Goal: Transaction & Acquisition: Purchase product/service

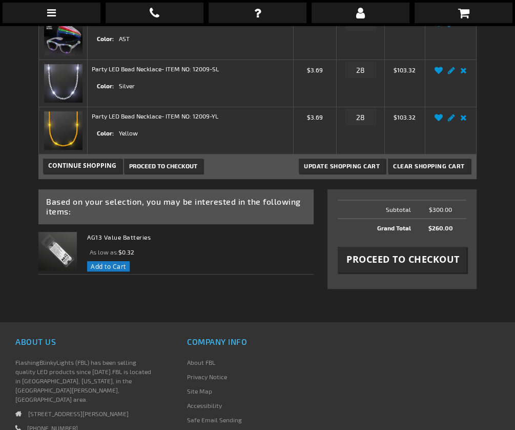
scroll to position [177, 0]
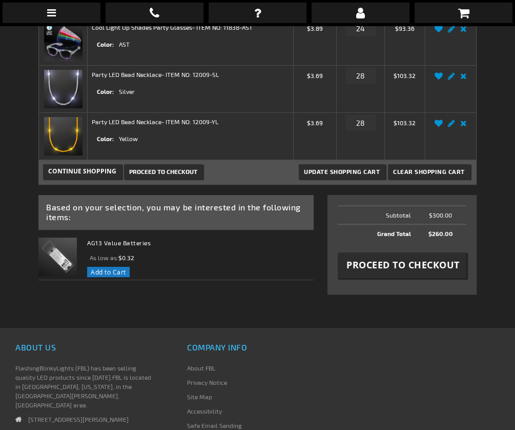
click at [365, 264] on span "Proceed to Checkout" at bounding box center [403, 264] width 113 height 13
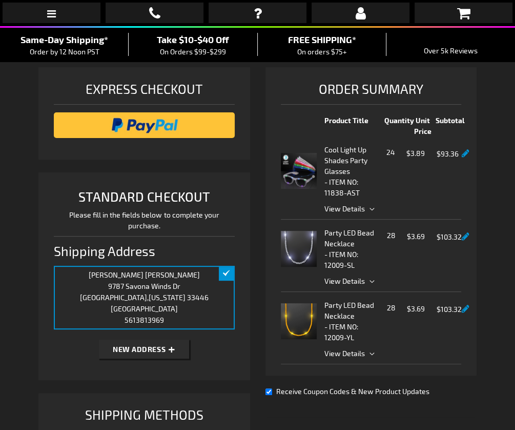
scroll to position [75, 0]
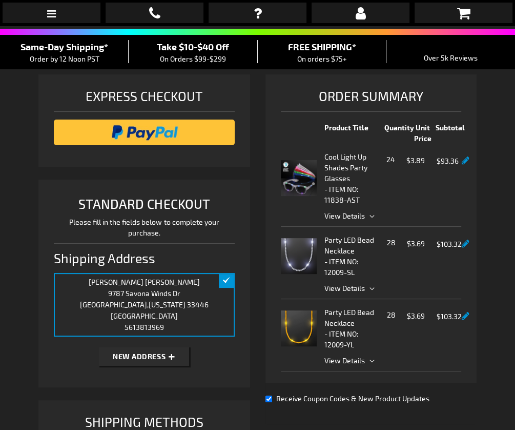
click at [357, 214] on span "View Details" at bounding box center [345, 215] width 41 height 9
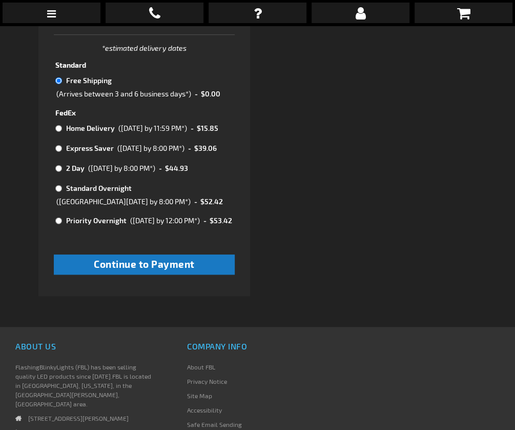
scroll to position [488, 0]
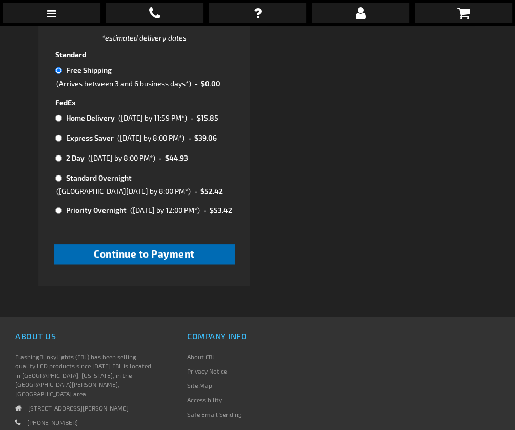
click at [136, 259] on span "Continue to Payment" at bounding box center [144, 254] width 101 height 12
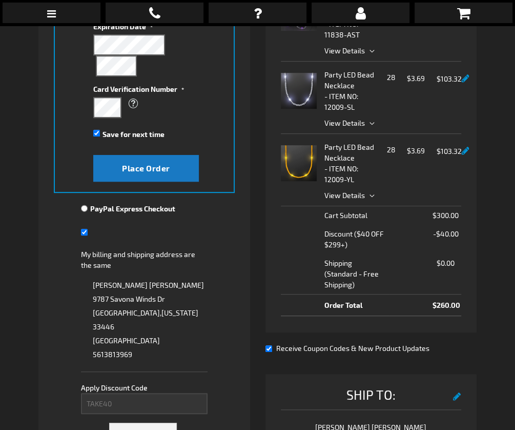
scroll to position [255, 0]
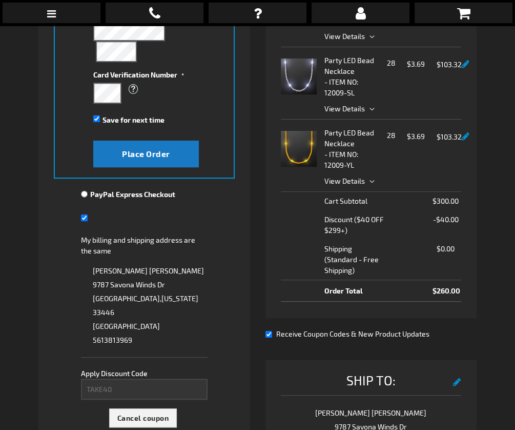
click at [81, 214] on input "My billing and shipping address are the same" at bounding box center [84, 217] width 7 height 21
checkbox input "false"
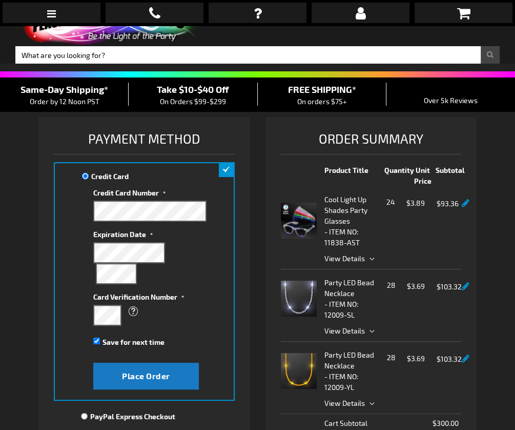
scroll to position [38, 0]
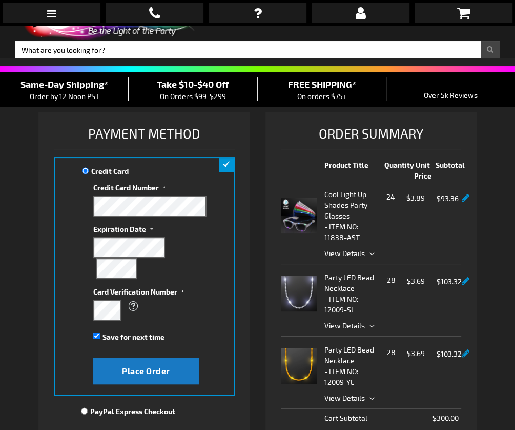
click at [97, 333] on input "Save for next time" at bounding box center [96, 335] width 7 height 7
checkbox input "false"
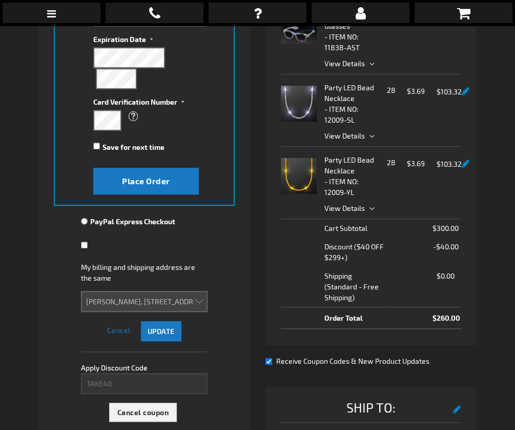
scroll to position [233, 0]
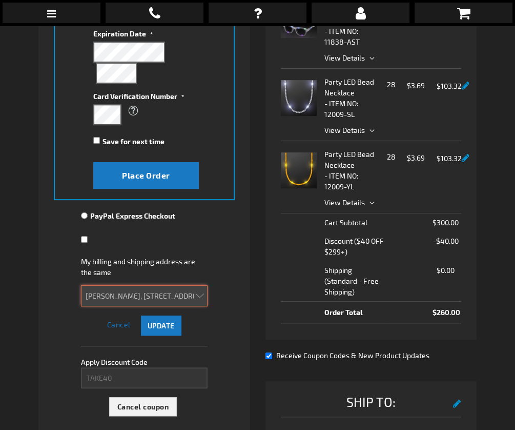
select select
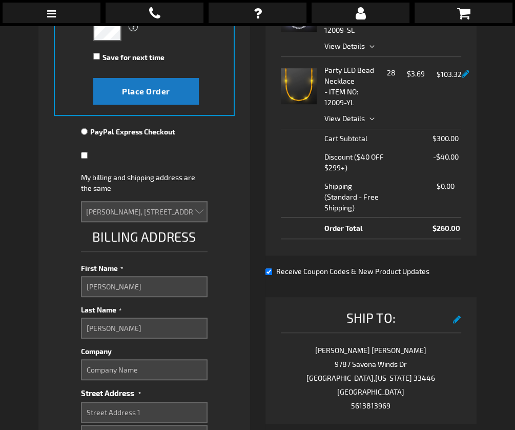
scroll to position [318, 0]
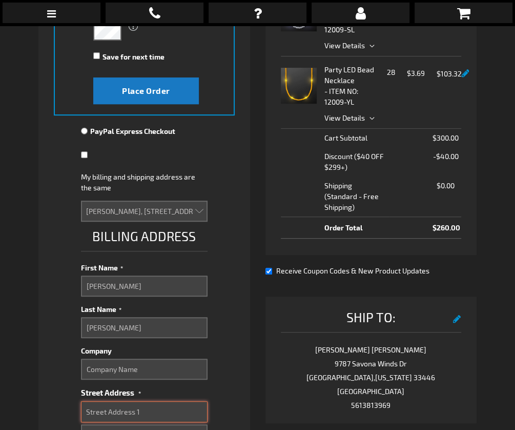
paste input "7510 NW 28th Way"
type input "7510 NW 28th Way"
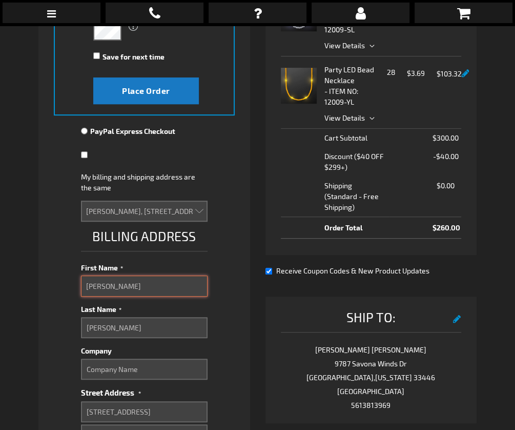
click at [118, 280] on input "Randi" at bounding box center [144, 285] width 126 height 21
type input "Jason"
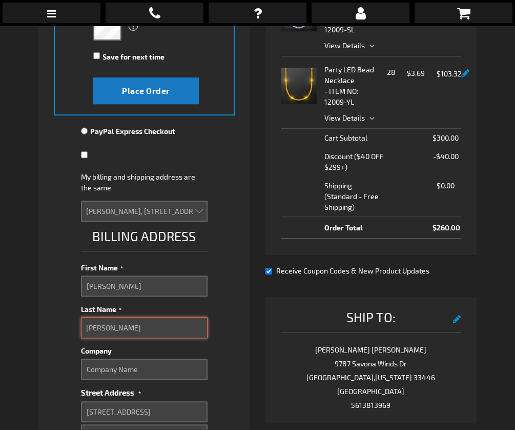
type input "Gould"
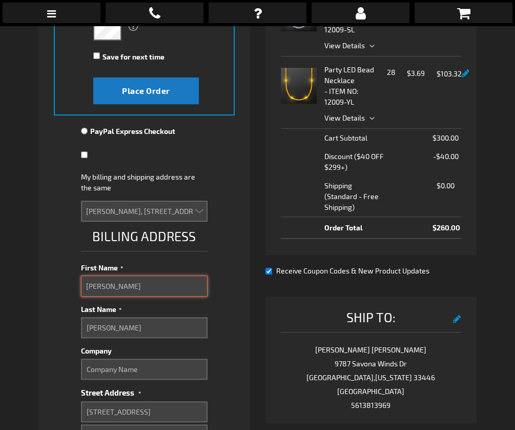
click at [118, 280] on input "Jason" at bounding box center [144, 285] width 126 height 21
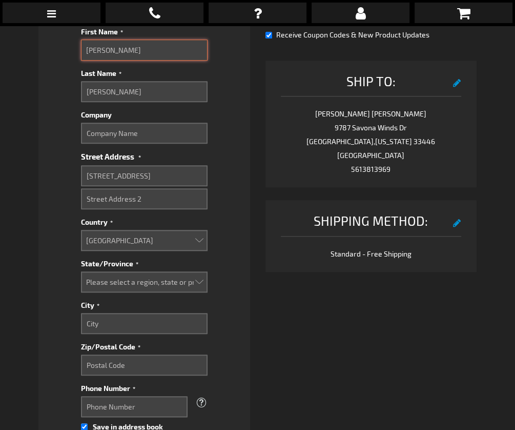
scroll to position [555, 0]
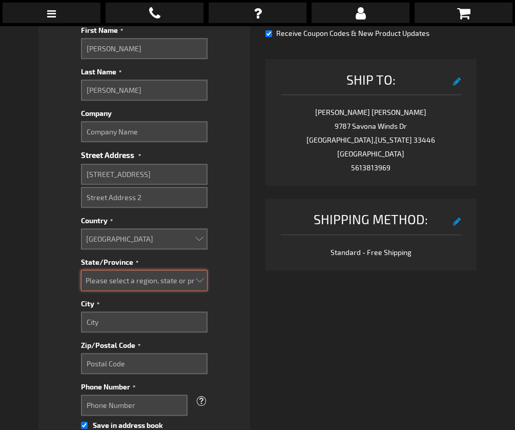
select select "18"
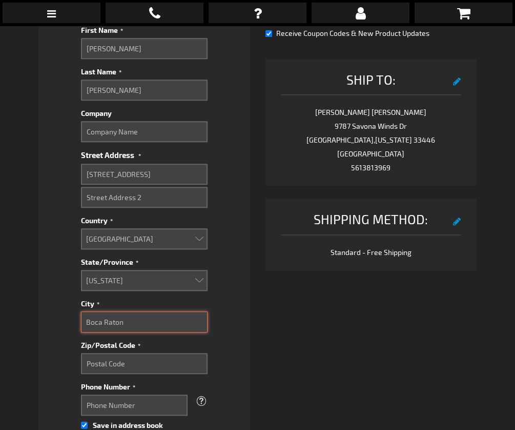
type input "Boca Raton"
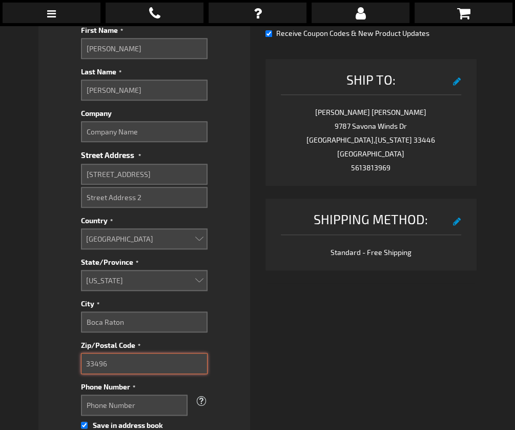
type input "33496"
click at [84, 415] on input "Save in address book" at bounding box center [84, 424] width 7 height 21
checkbox input "false"
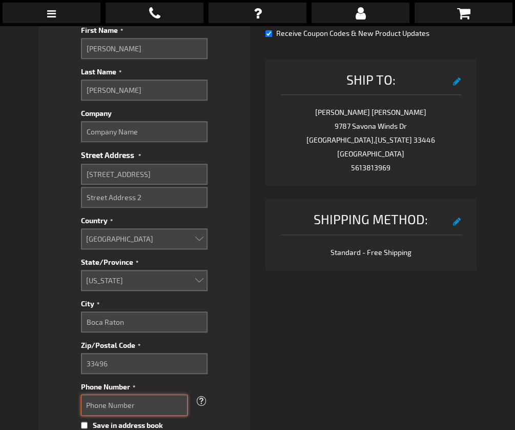
click at [141, 395] on input "Phone Number" at bounding box center [134, 404] width 106 height 21
click at [172, 396] on input "Phone Number" at bounding box center [134, 404] width 106 height 21
type input "5612898725"
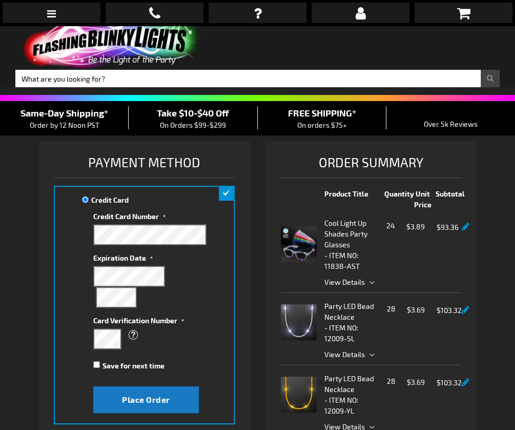
scroll to position [9, 0]
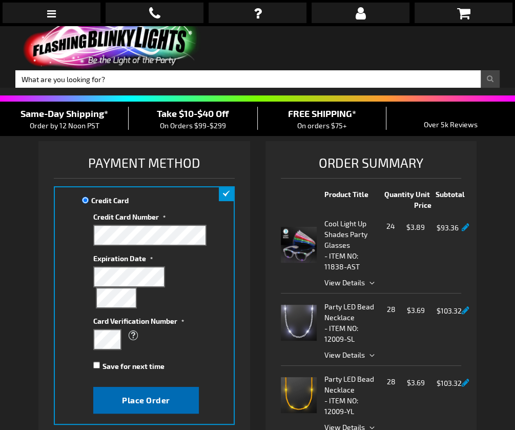
click at [147, 395] on span "Place Order" at bounding box center [146, 400] width 48 height 10
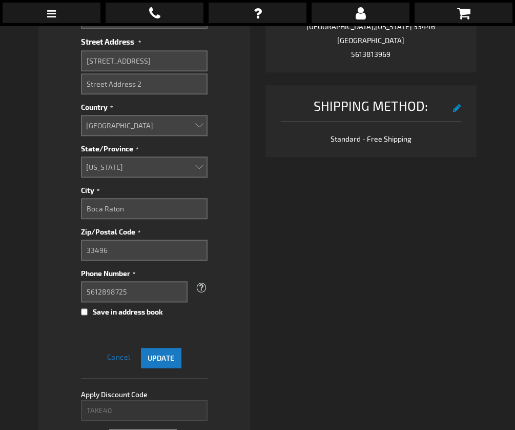
scroll to position [695, 0]
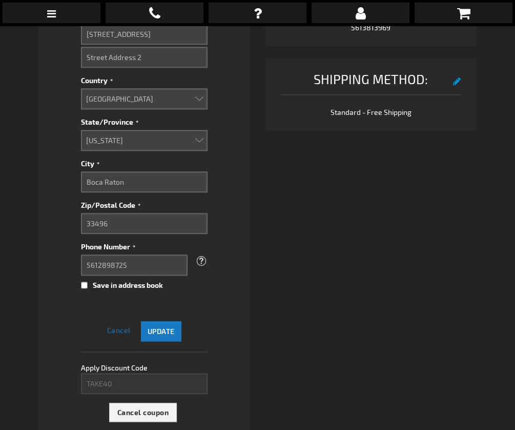
click at [162, 326] on button "Update" at bounding box center [161, 331] width 41 height 20
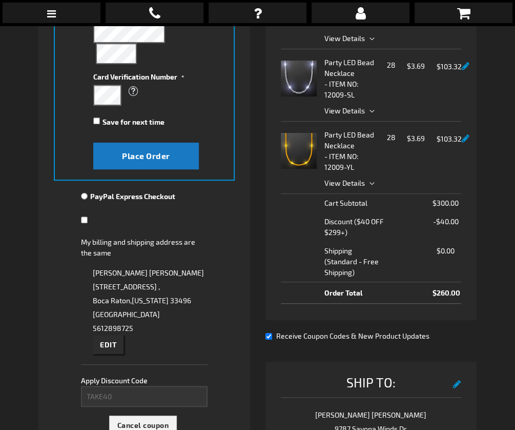
scroll to position [257, 0]
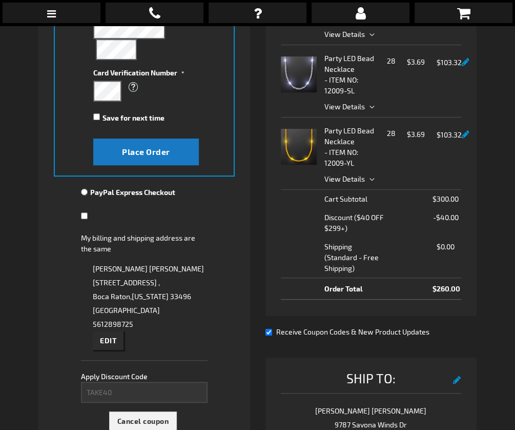
click at [109, 339] on button "Edit" at bounding box center [108, 340] width 31 height 19
checkbox input "true"
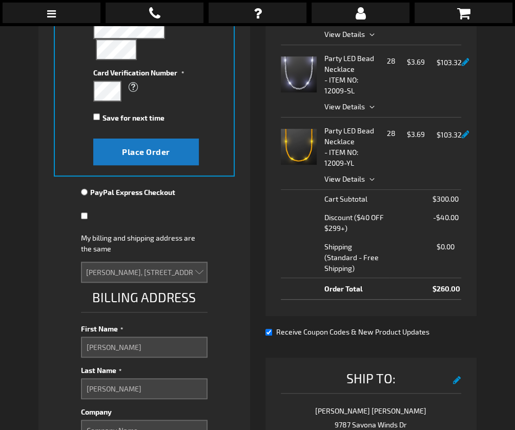
click at [86, 213] on input "My billing and shipping address are the same" at bounding box center [84, 215] width 7 height 21
checkbox input "true"
checkbox input "false"
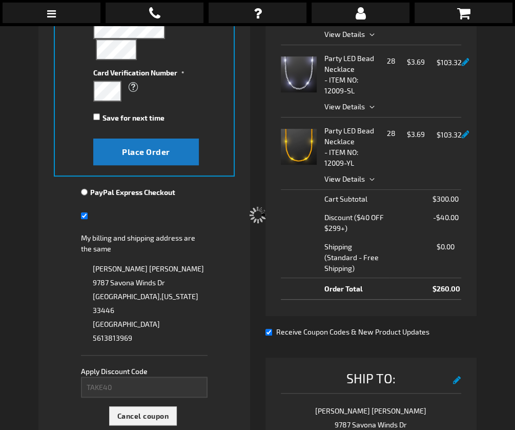
click at [86, 213] on div "Please wait..." at bounding box center [257, 215] width 515 height 430
click at [86, 213] on input "My billing and shipping address are the same" at bounding box center [84, 215] width 7 height 21
checkbox input "false"
checkbox input "true"
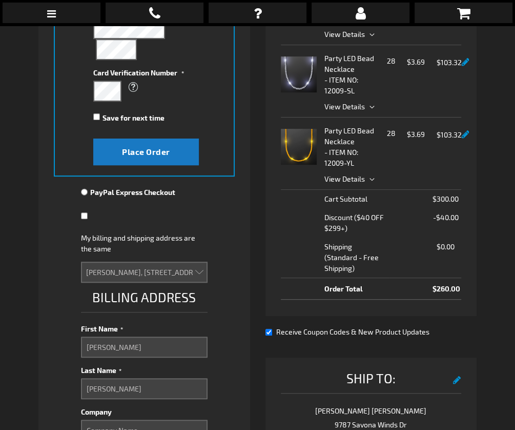
click at [86, 213] on input "My billing and shipping address are the same" at bounding box center [84, 215] width 7 height 21
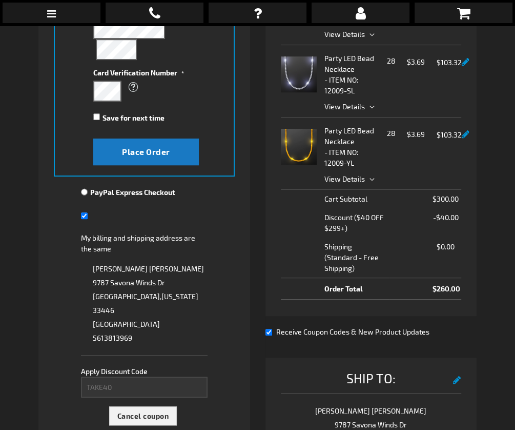
click at [86, 213] on input "My billing and shipping address are the same" at bounding box center [84, 215] width 7 height 21
checkbox input "false"
checkbox input "true"
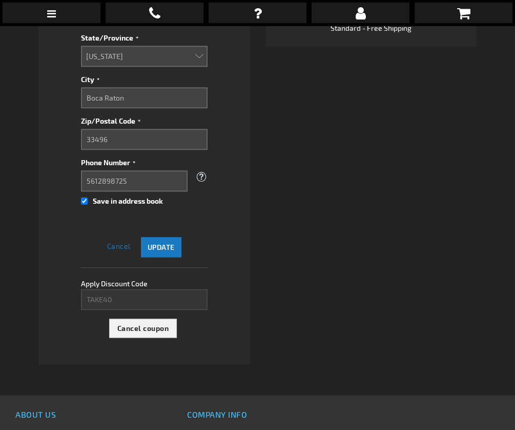
scroll to position [871, 0]
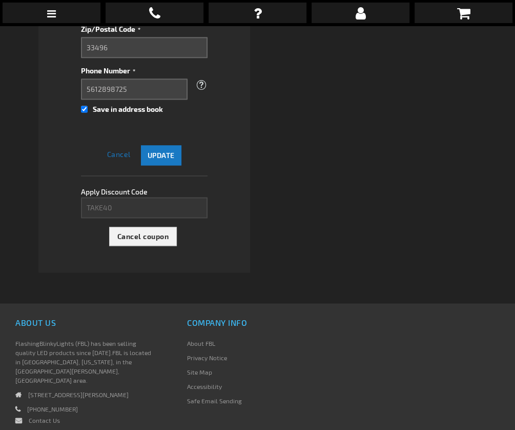
click at [168, 151] on span "Update" at bounding box center [161, 155] width 27 height 9
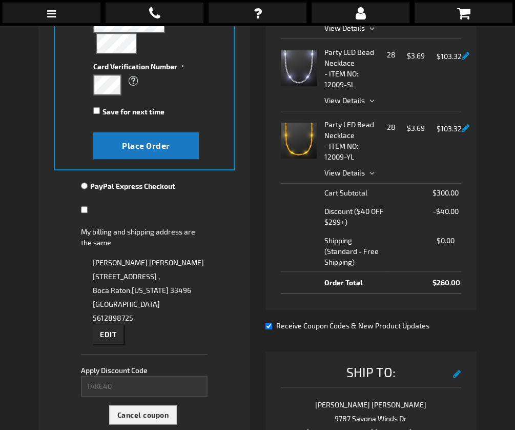
scroll to position [265, 0]
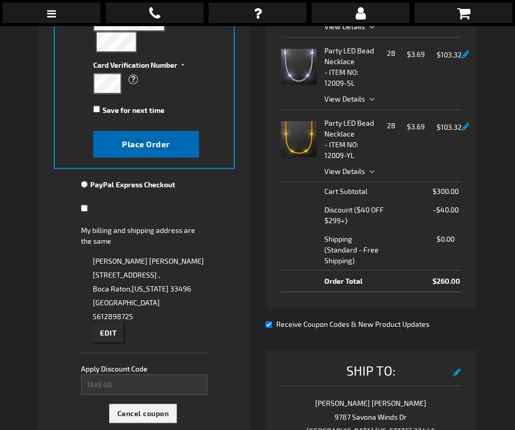
click at [161, 147] on button "Place Order" at bounding box center [146, 144] width 106 height 27
